Goal: Task Accomplishment & Management: Use online tool/utility

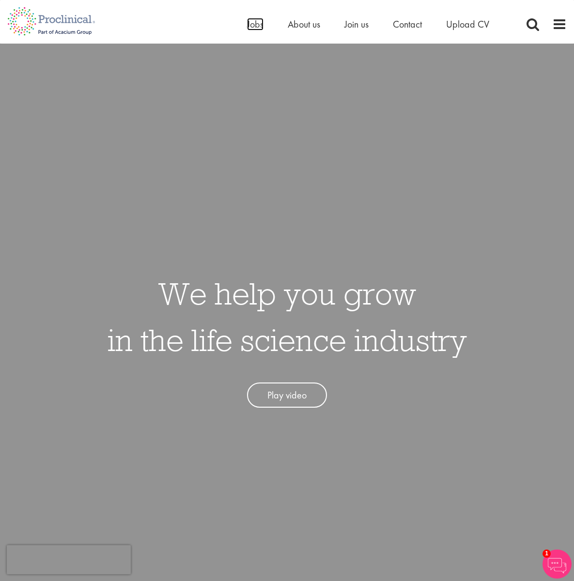
click at [247, 22] on span "Jobs" at bounding box center [255, 24] width 16 height 13
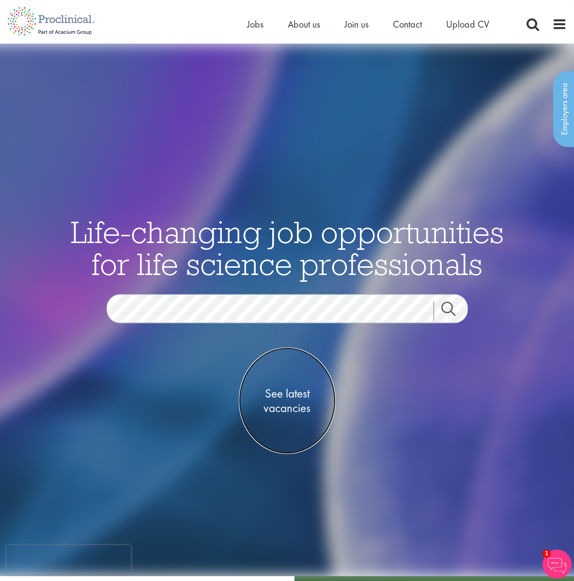
click at [279, 404] on span "See latest vacancies" at bounding box center [287, 401] width 97 height 29
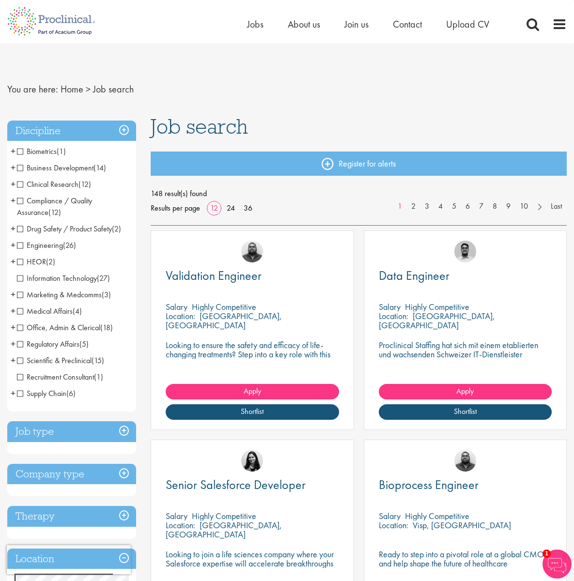
click at [119, 521] on h3 "Therapy" at bounding box center [71, 516] width 129 height 21
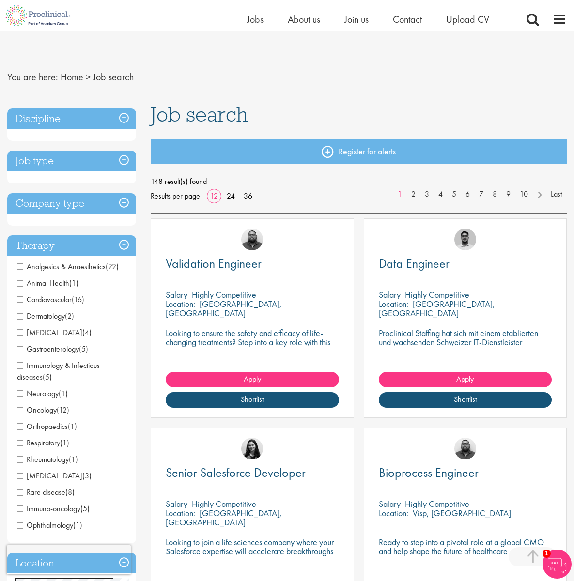
scroll to position [872, 0]
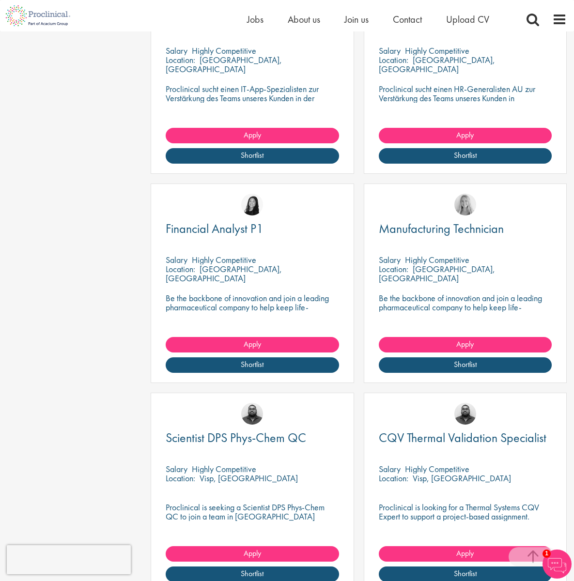
click at [408, 473] on span "Location:" at bounding box center [394, 478] width 30 height 11
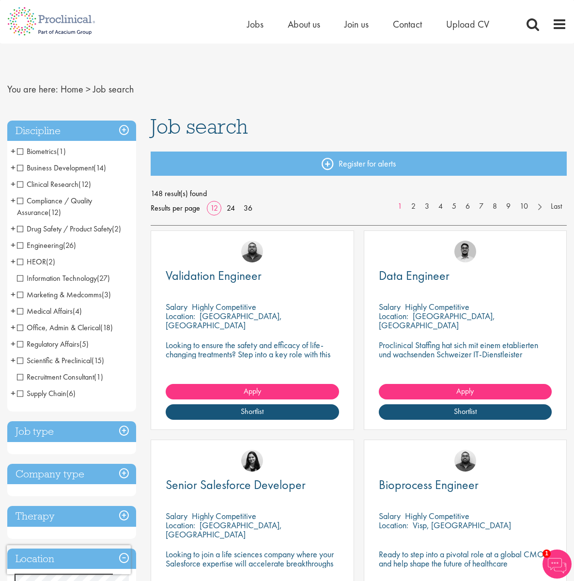
click at [64, 488] on div "Company type Pharmaceuticals (40) Medical Devices (17) Biotechnology (9) Contra…" at bounding box center [71, 480] width 129 height 33
click at [530, 22] on span at bounding box center [533, 24] width 15 height 15
